Goal: Information Seeking & Learning: Find specific page/section

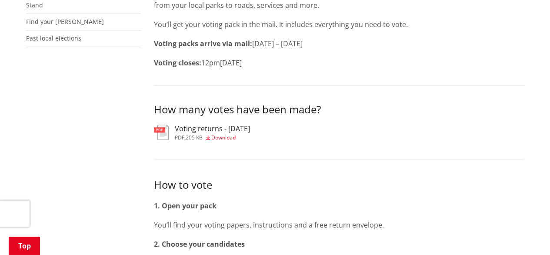
scroll to position [305, 0]
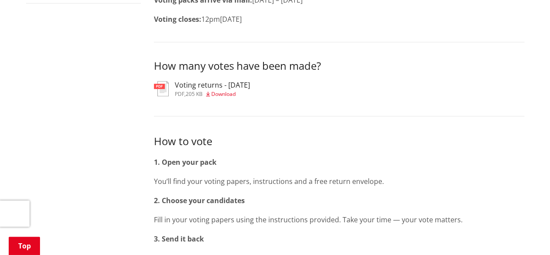
click at [165, 93] on img at bounding box center [161, 88] width 15 height 15
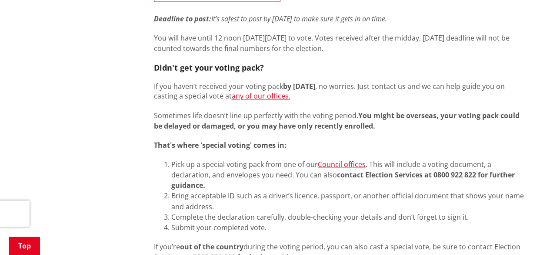
scroll to position [522, 0]
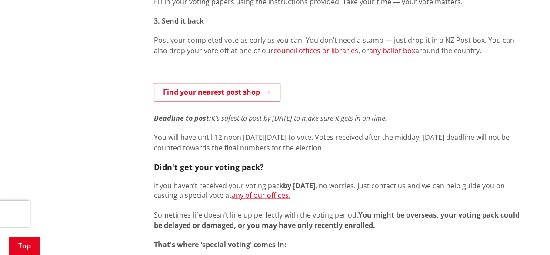
click at [374, 53] on link "any ballot box" at bounding box center [392, 51] width 46 height 10
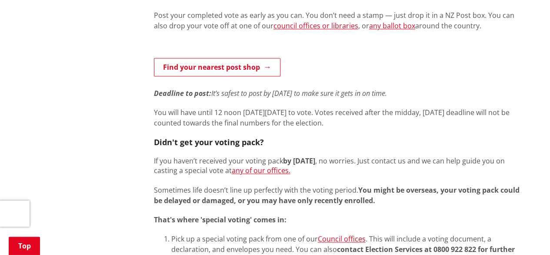
scroll to position [566, 0]
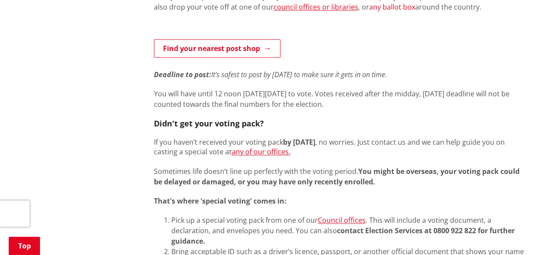
click at [382, 5] on link "any ballot box" at bounding box center [392, 7] width 46 height 10
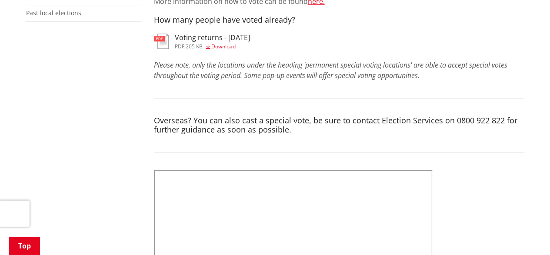
scroll to position [305, 0]
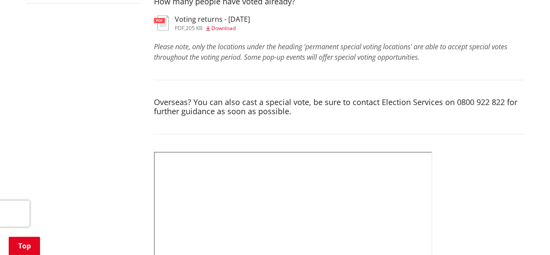
click at [201, 22] on h3 "Voting returns - [DATE]" at bounding box center [212, 19] width 75 height 8
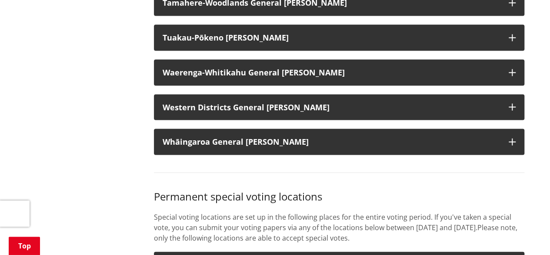
scroll to position [870, 0]
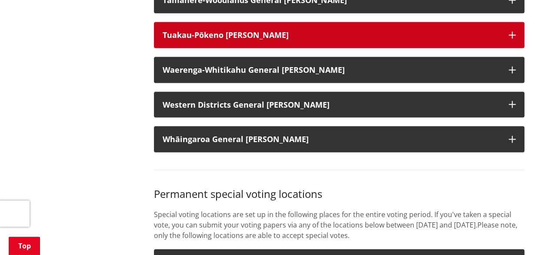
click at [513, 39] on icon "button" at bounding box center [512, 35] width 7 height 7
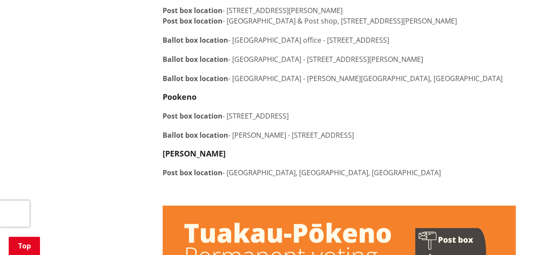
scroll to position [957, 0]
